Goal: Check status: Check status

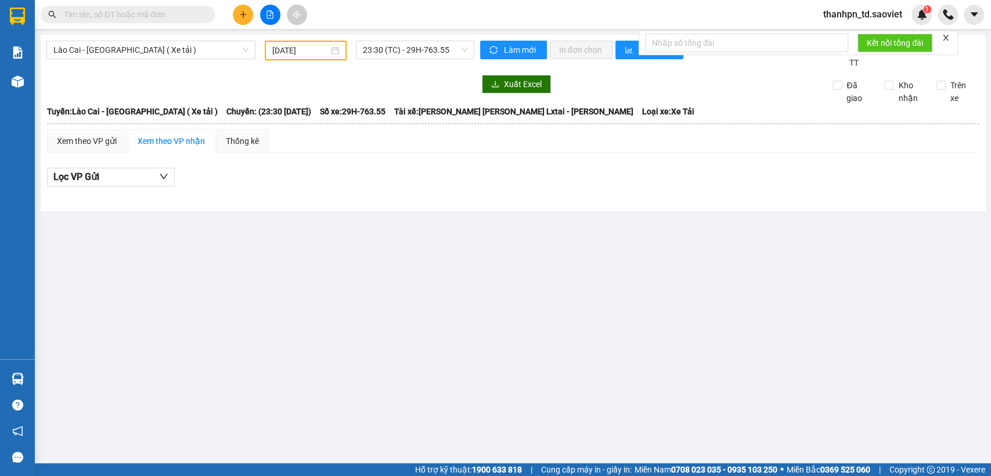
click at [202, 17] on span at bounding box center [128, 14] width 174 height 17
click at [199, 16] on input "text" at bounding box center [132, 14] width 137 height 13
paste input "0988036293"
type input "0988036293"
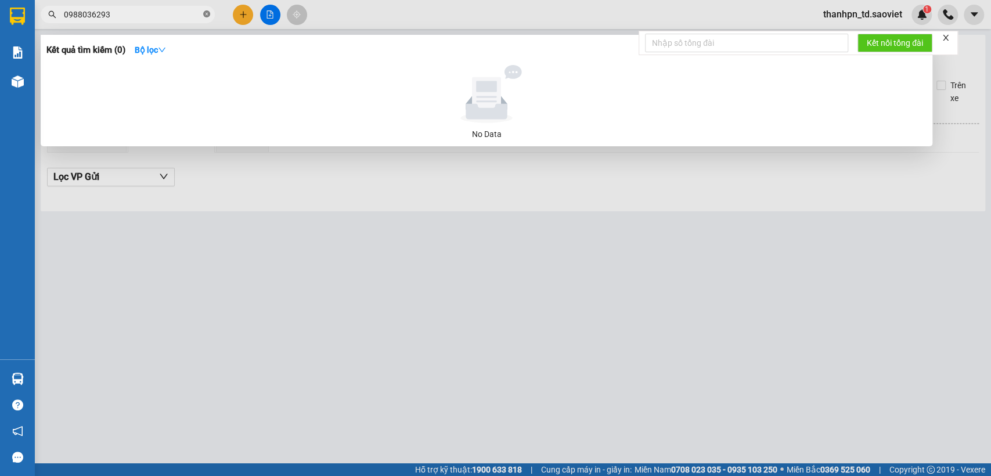
click at [204, 17] on icon "close-circle" at bounding box center [206, 13] width 7 height 7
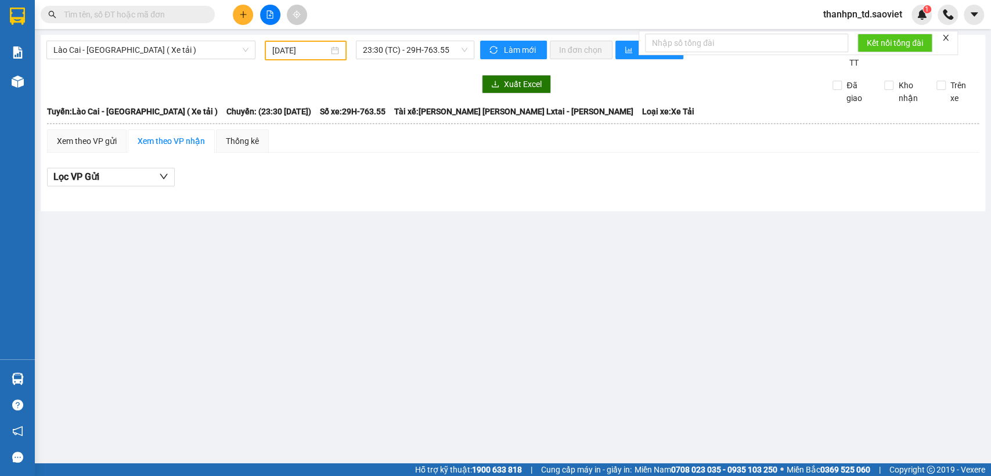
click at [146, 19] on input "text" at bounding box center [132, 14] width 137 height 13
click at [195, 21] on span at bounding box center [128, 14] width 174 height 17
click at [183, 15] on input "text" at bounding box center [132, 14] width 137 height 13
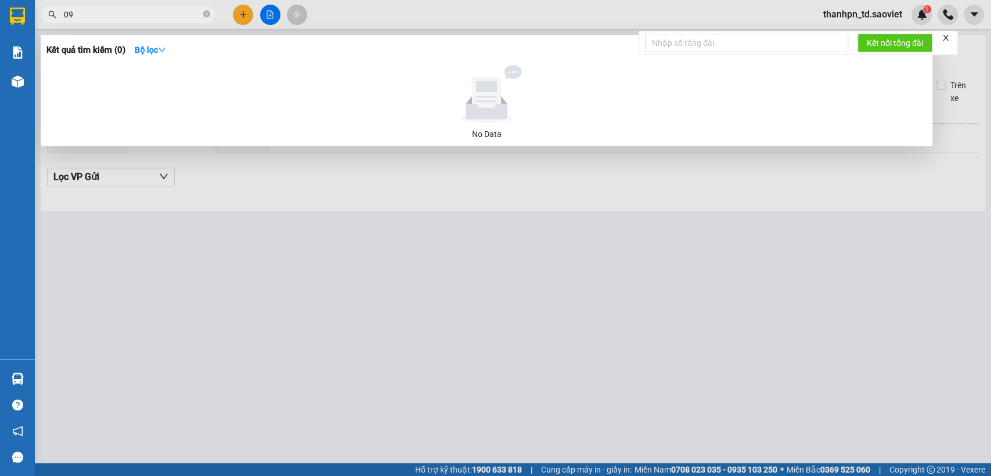
type input "0"
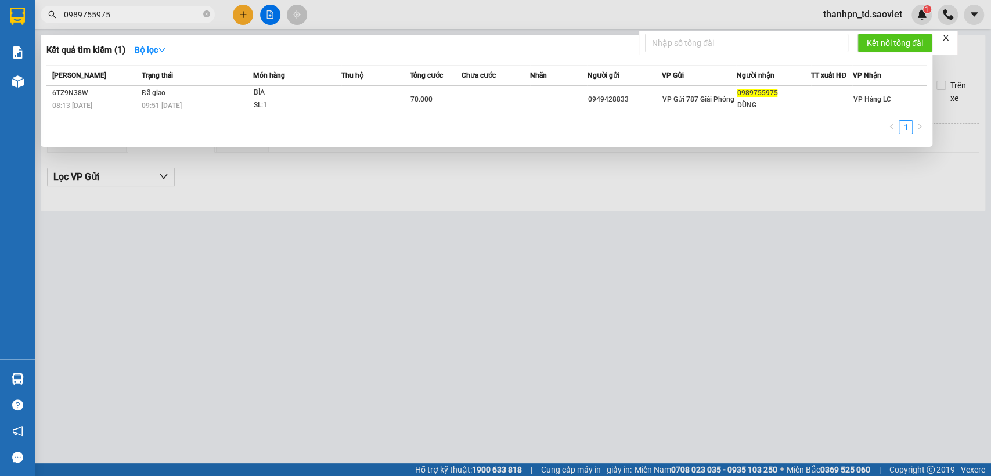
type input "0989755975"
